Goal: Information Seeking & Learning: Learn about a topic

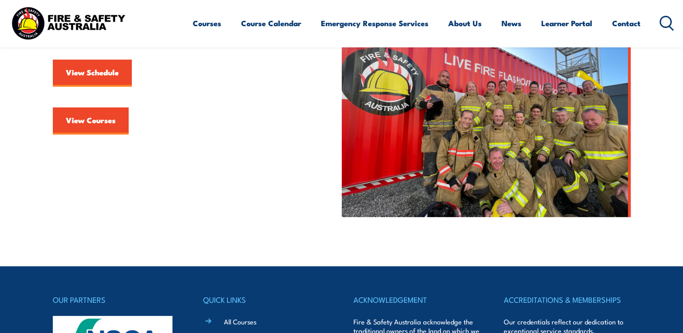
scroll to position [406, 0]
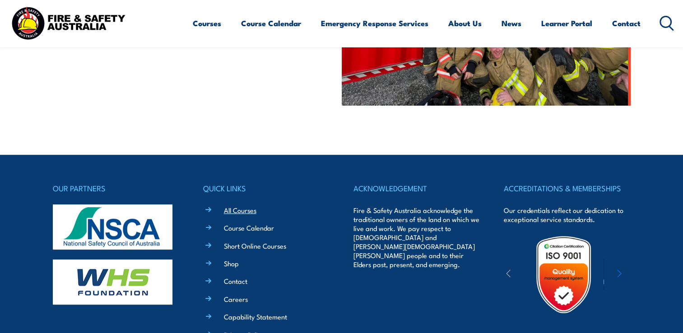
click at [248, 214] on link "All Courses" at bounding box center [240, 209] width 33 height 9
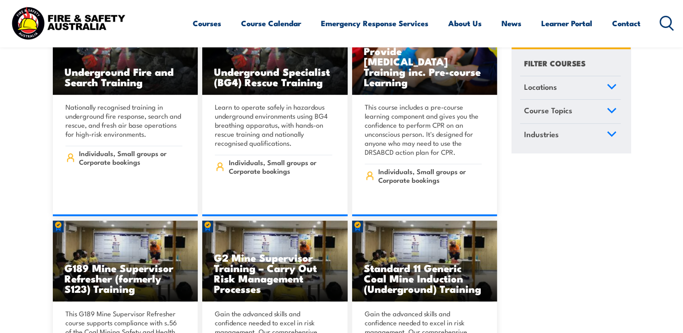
scroll to position [271, 0]
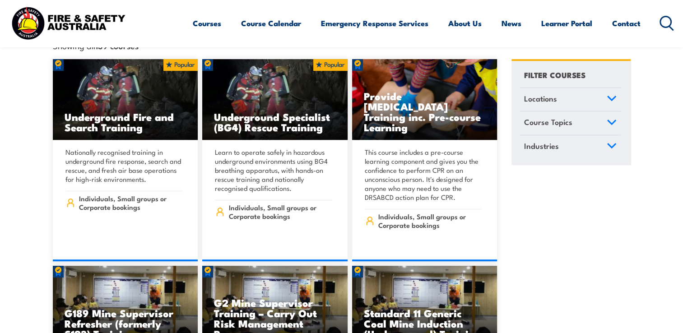
click at [607, 119] on icon at bounding box center [612, 122] width 10 height 6
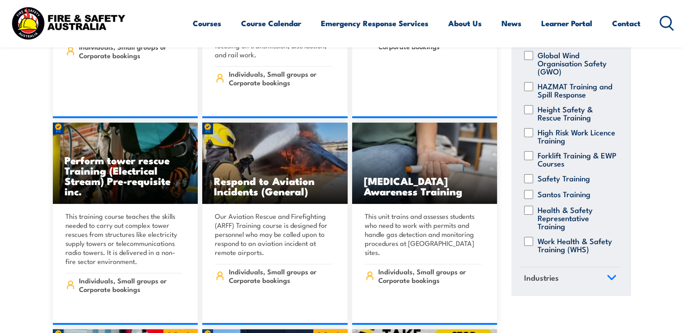
scroll to position [2618, 0]
